Goal: Information Seeking & Learning: Learn about a topic

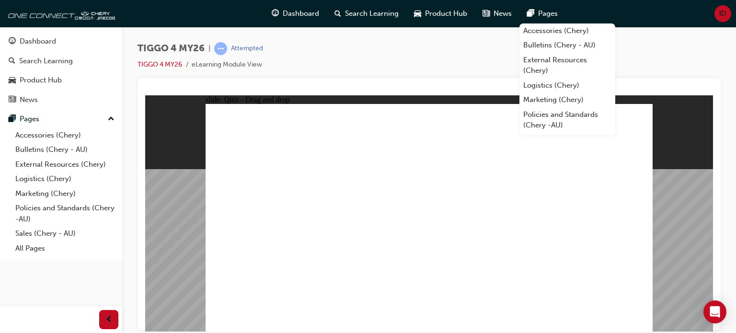
click at [470, 74] on div "TIGGO 4 MY26 | Attempted TIGGO 4 MY26 eLearning Module View" at bounding box center [429, 60] width 583 height 36
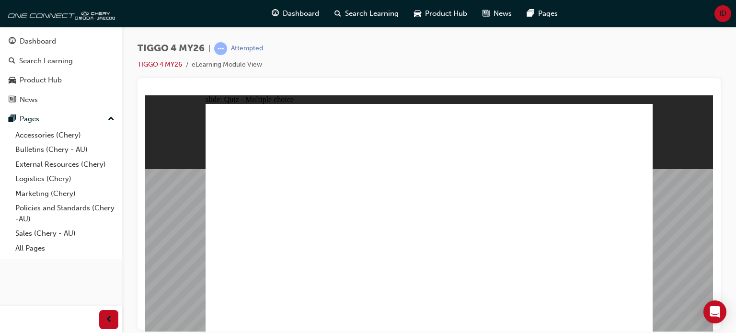
radio input "true"
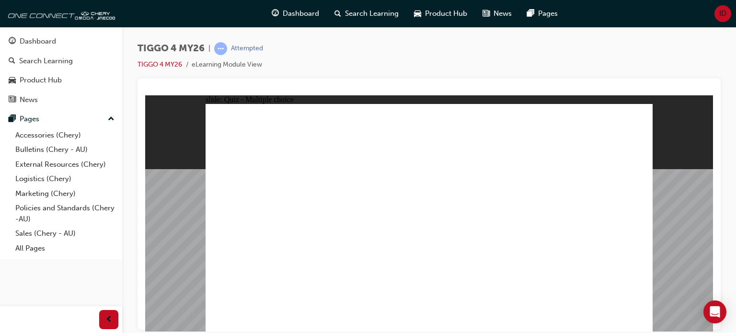
radio input "true"
drag, startPoint x: 337, startPoint y: 234, endPoint x: 484, endPoint y: 192, distance: 153.1
drag, startPoint x: 370, startPoint y: 189, endPoint x: 485, endPoint y: 177, distance: 115.2
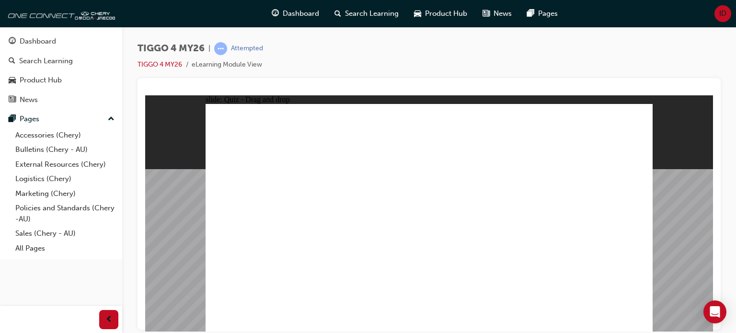
drag, startPoint x: 363, startPoint y: 223, endPoint x: 602, endPoint y: 191, distance: 240.9
drag, startPoint x: 363, startPoint y: 233, endPoint x: 583, endPoint y: 217, distance: 220.6
drag, startPoint x: 261, startPoint y: 271, endPoint x: 570, endPoint y: 230, distance: 311.0
drag, startPoint x: 245, startPoint y: 221, endPoint x: 552, endPoint y: 225, distance: 307.8
drag, startPoint x: 277, startPoint y: 193, endPoint x: 590, endPoint y: 233, distance: 315.1
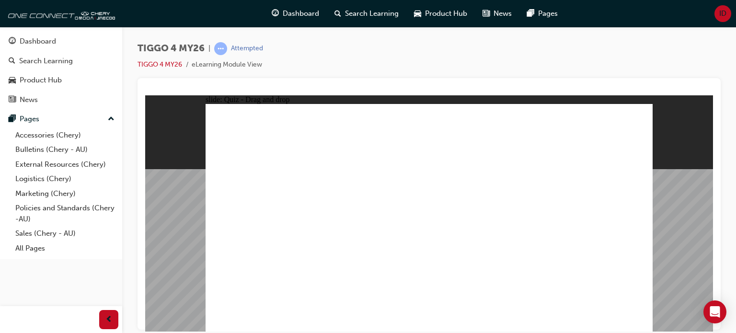
drag, startPoint x: 406, startPoint y: 271, endPoint x: 422, endPoint y: 264, distance: 17.8
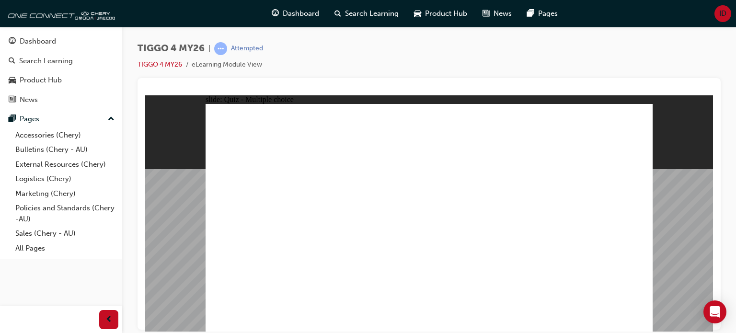
drag, startPoint x: 641, startPoint y: 192, endPoint x: 560, endPoint y: 187, distance: 80.2
radio input "true"
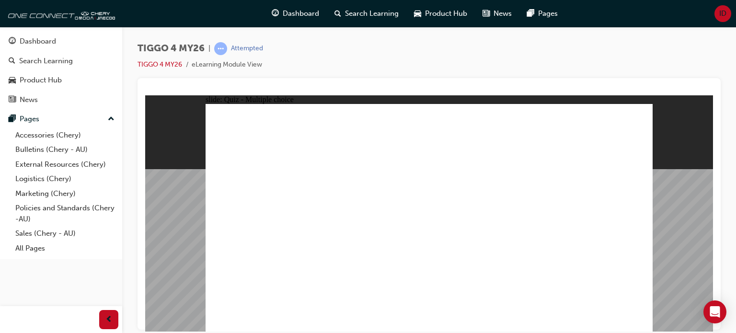
radio input "true"
drag, startPoint x: 490, startPoint y: 136, endPoint x: 449, endPoint y: 141, distance: 41.6
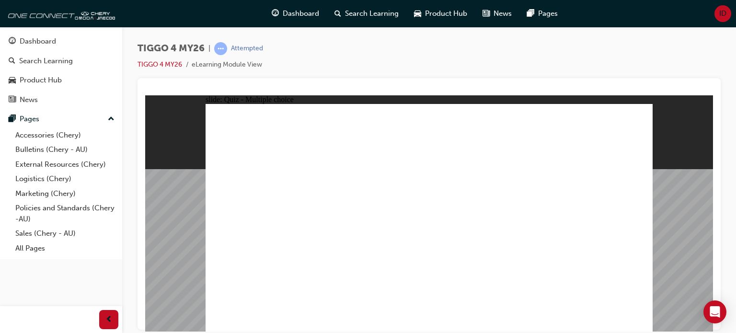
radio input "true"
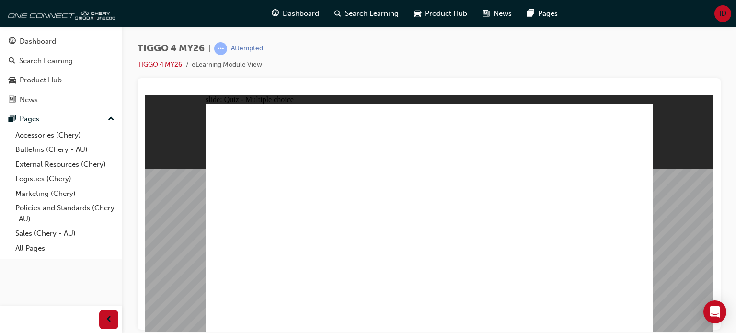
radio input "true"
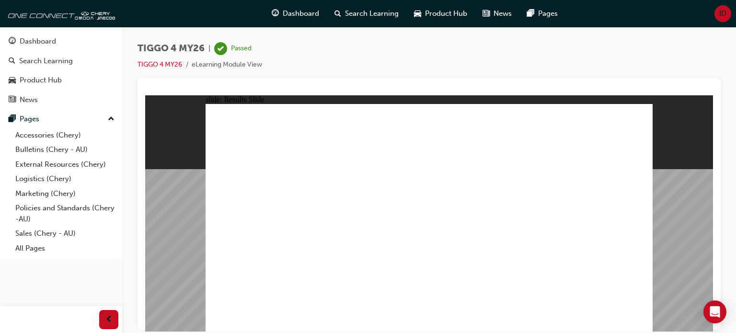
click at [274, 14] on span "guage-icon" at bounding box center [275, 14] width 7 height 12
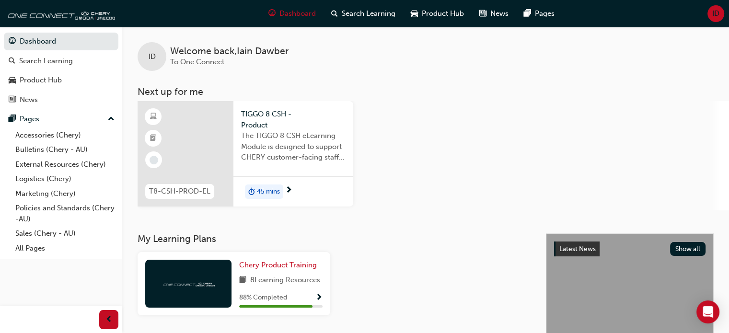
click at [272, 177] on div "45 mins" at bounding box center [293, 191] width 120 height 30
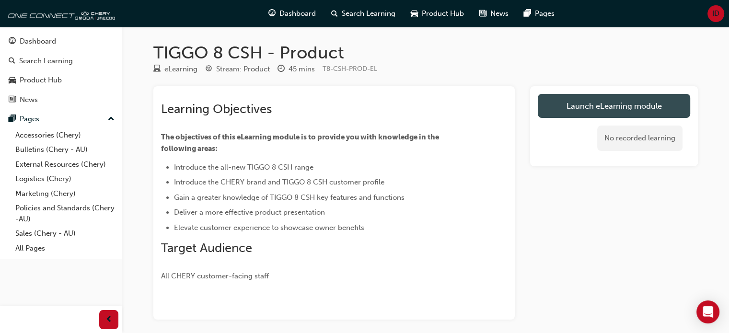
click at [559, 108] on link "Launch eLearning module" at bounding box center [614, 106] width 152 height 24
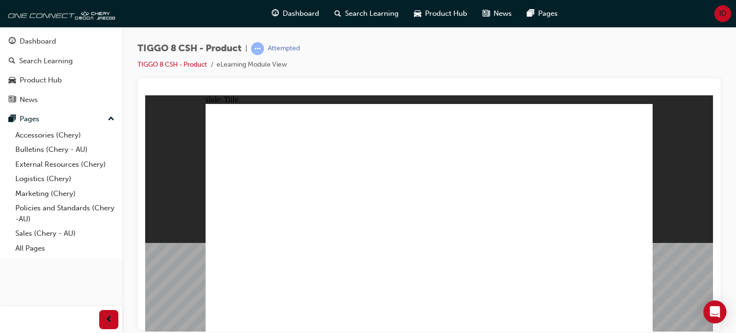
drag, startPoint x: 645, startPoint y: 321, endPoint x: 635, endPoint y: 318, distance: 10.5
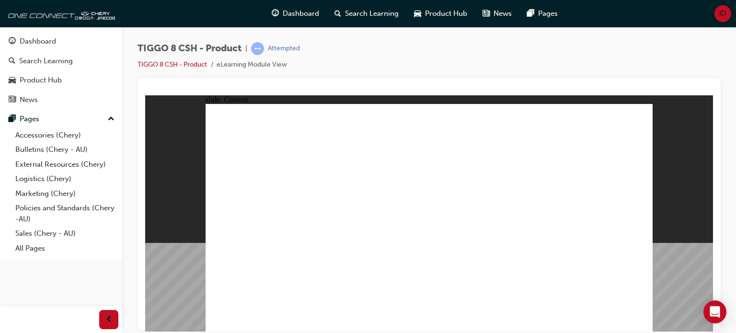
drag, startPoint x: 637, startPoint y: 316, endPoint x: 631, endPoint y: 310, distance: 8.8
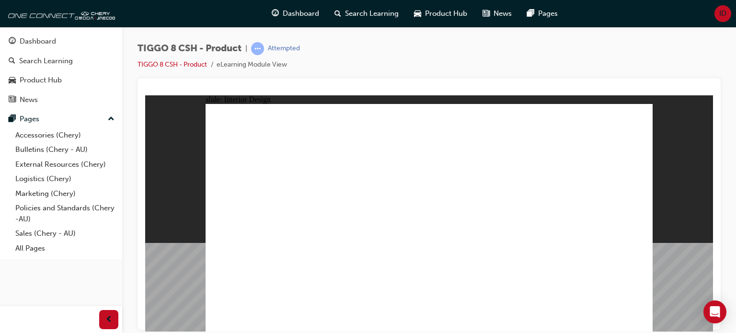
drag, startPoint x: 257, startPoint y: 239, endPoint x: 273, endPoint y: 273, distance: 36.9
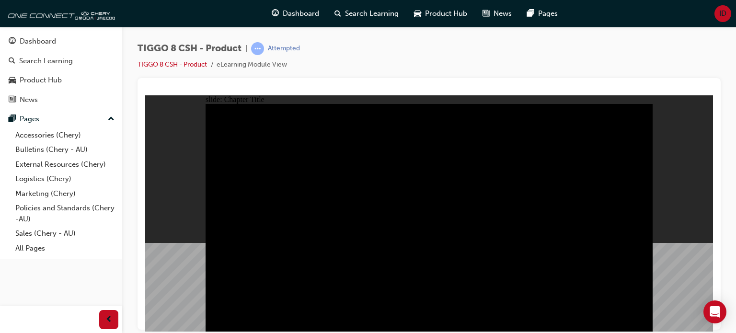
drag, startPoint x: 385, startPoint y: 282, endPoint x: 511, endPoint y: 291, distance: 125.9
drag, startPoint x: 456, startPoint y: 262, endPoint x: 460, endPoint y: 259, distance: 4.9
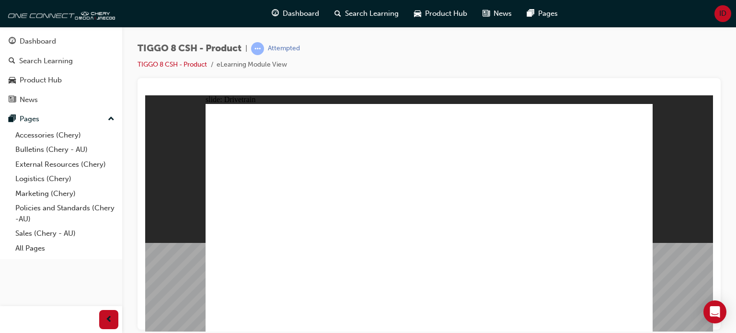
type input "24"
drag, startPoint x: 255, startPoint y: 211, endPoint x: 346, endPoint y: 212, distance: 91.1
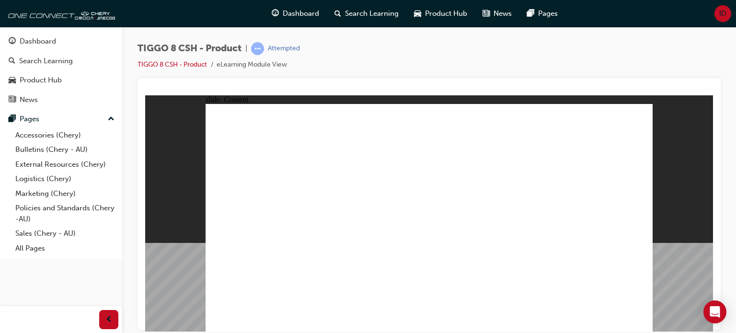
drag, startPoint x: 357, startPoint y: 277, endPoint x: 355, endPoint y: 270, distance: 7.4
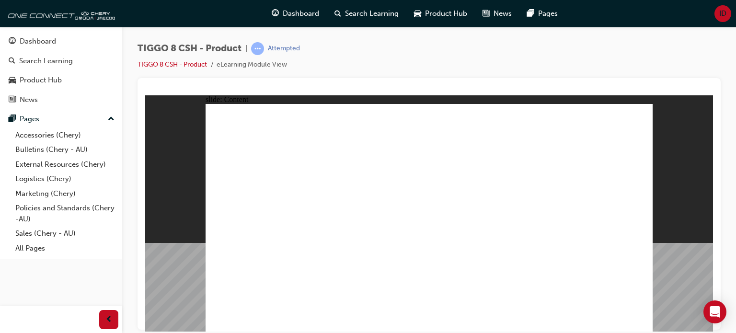
drag, startPoint x: 367, startPoint y: 196, endPoint x: 400, endPoint y: 218, distance: 39.1
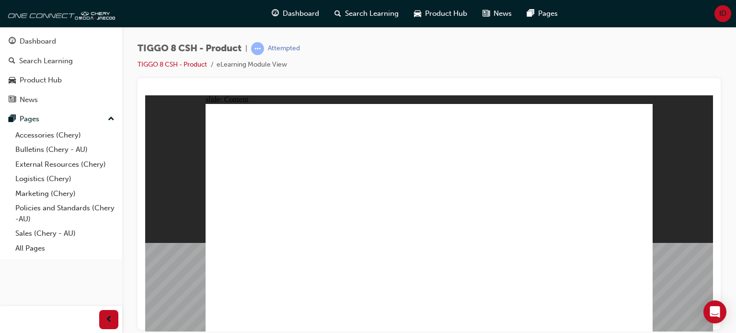
drag, startPoint x: 591, startPoint y: 129, endPoint x: 607, endPoint y: 129, distance: 15.8
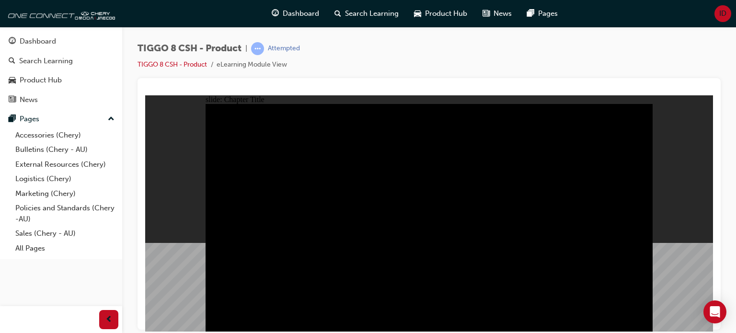
radio input "true"
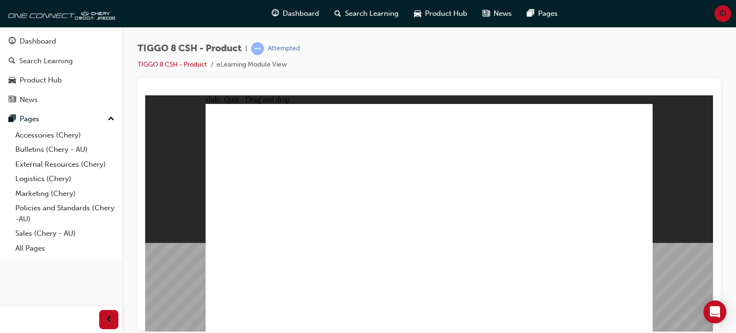
drag, startPoint x: 410, startPoint y: 127, endPoint x: 516, endPoint y: 227, distance: 145.2
drag, startPoint x: 467, startPoint y: 176, endPoint x: 446, endPoint y: 234, distance: 61.1
drag, startPoint x: 587, startPoint y: 131, endPoint x: 253, endPoint y: 235, distance: 350.0
drag, startPoint x: 535, startPoint y: 180, endPoint x: 586, endPoint y: 235, distance: 75.0
drag, startPoint x: 497, startPoint y: 123, endPoint x: 378, endPoint y: 229, distance: 159.3
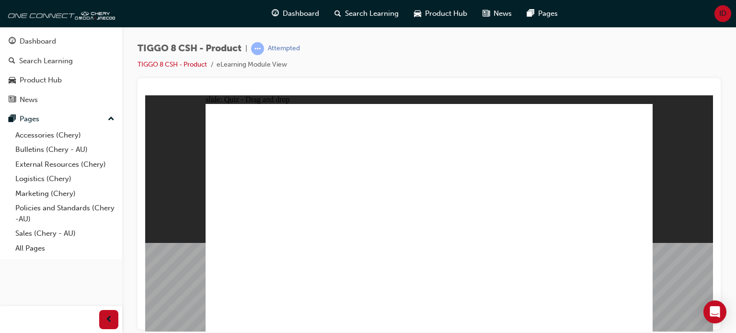
checkbox input "true"
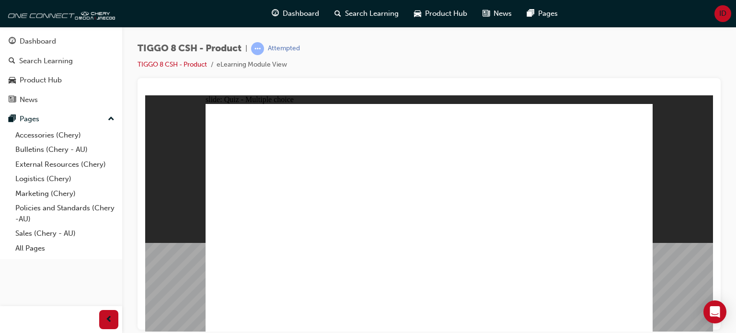
radio input "true"
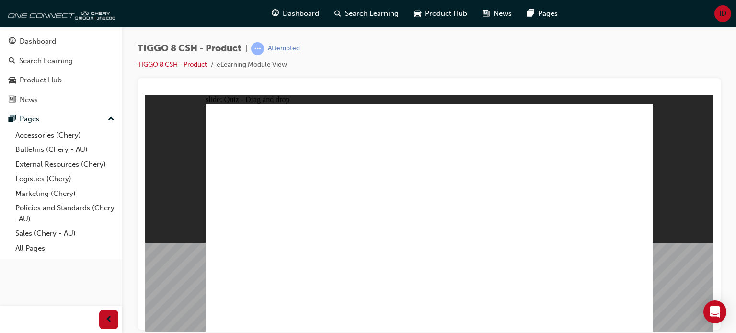
drag, startPoint x: 408, startPoint y: 126, endPoint x: 455, endPoint y: 256, distance: 137.7
drag, startPoint x: 435, startPoint y: 141, endPoint x: 460, endPoint y: 259, distance: 120.9
drag, startPoint x: 594, startPoint y: 144, endPoint x: 522, endPoint y: 276, distance: 150.0
drag, startPoint x: 586, startPoint y: 124, endPoint x: 541, endPoint y: 227, distance: 112.3
drag, startPoint x: 522, startPoint y: 140, endPoint x: 499, endPoint y: 265, distance: 126.2
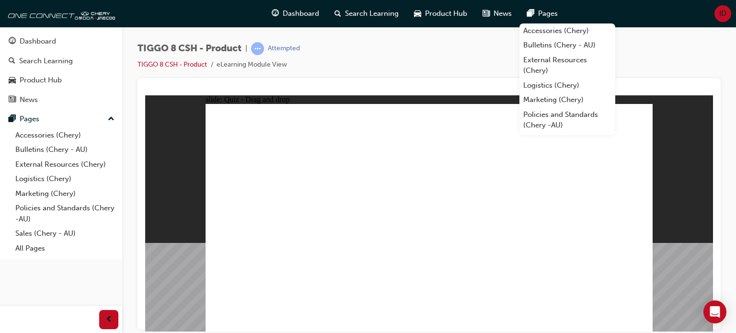
drag, startPoint x: 412, startPoint y: 127, endPoint x: 412, endPoint y: 112, distance: 14.4
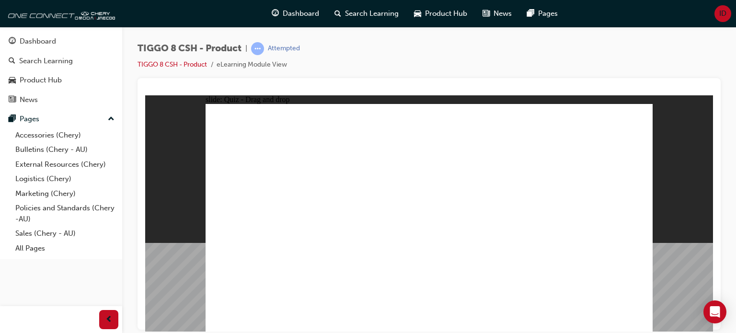
click at [691, 67] on div "TIGGO 8 CSH - Product | Attempted TIGGO 8 CSH - Product eLearning Module View" at bounding box center [429, 60] width 583 height 36
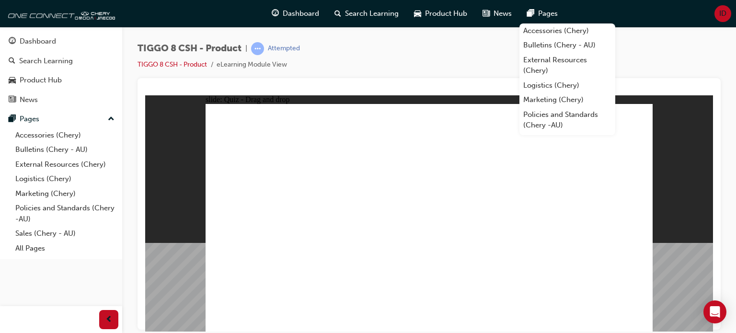
drag, startPoint x: 499, startPoint y: 127, endPoint x: 512, endPoint y: 265, distance: 138.7
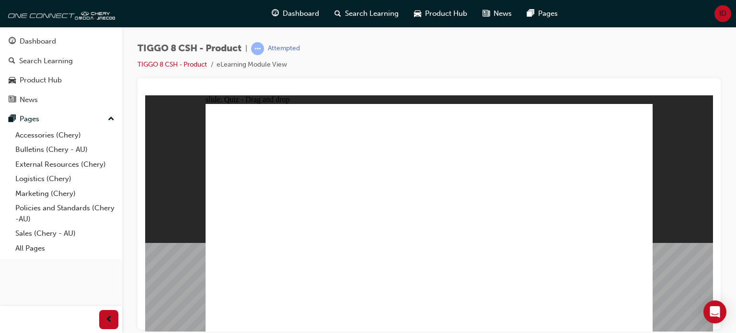
drag, startPoint x: 516, startPoint y: 159, endPoint x: 484, endPoint y: 260, distance: 105.7
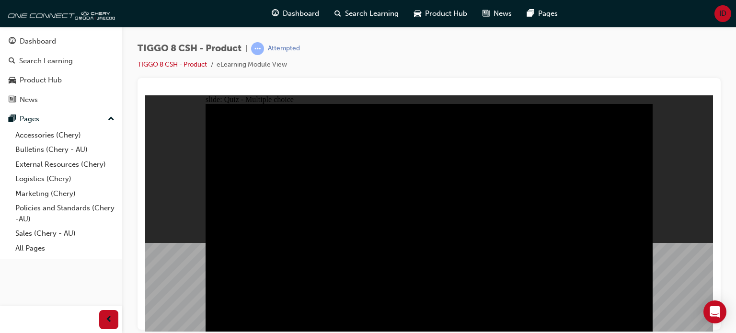
radio input "true"
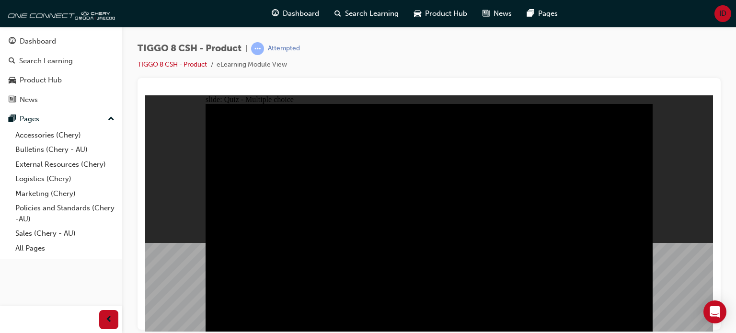
radio input "true"
drag, startPoint x: 439, startPoint y: 259, endPoint x: 435, endPoint y: 256, distance: 5.1
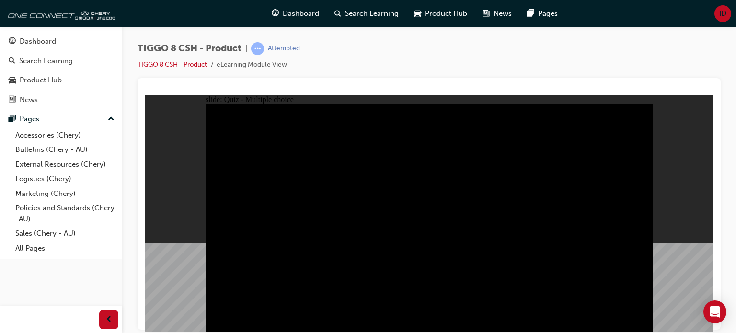
radio input "true"
checkbox input "true"
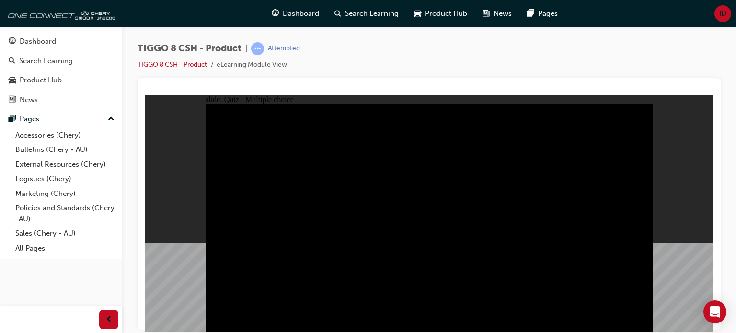
checkbox input "true"
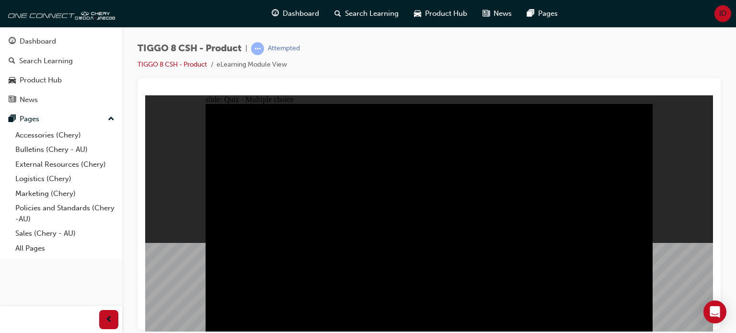
drag, startPoint x: 430, startPoint y: 250, endPoint x: 432, endPoint y: 261, distance: 11.6
checkbox input "true"
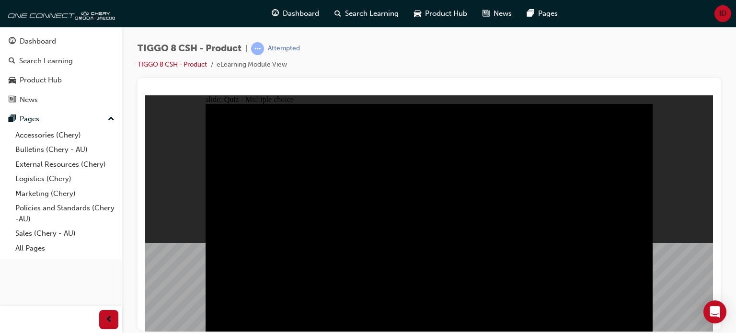
checkbox input "true"
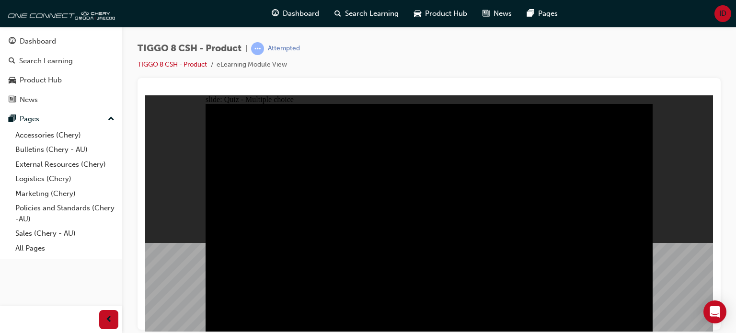
checkbox input "true"
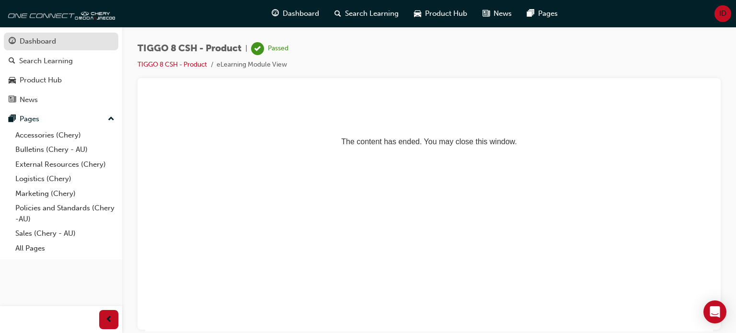
click at [50, 40] on div "Dashboard" at bounding box center [38, 41] width 36 height 11
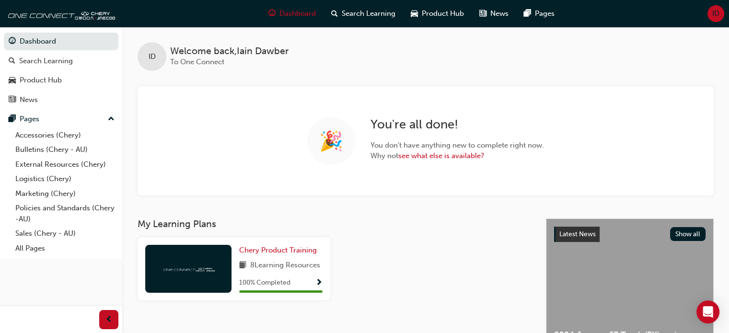
scroll to position [48, 0]
